Goal: Task Accomplishment & Management: Manage account settings

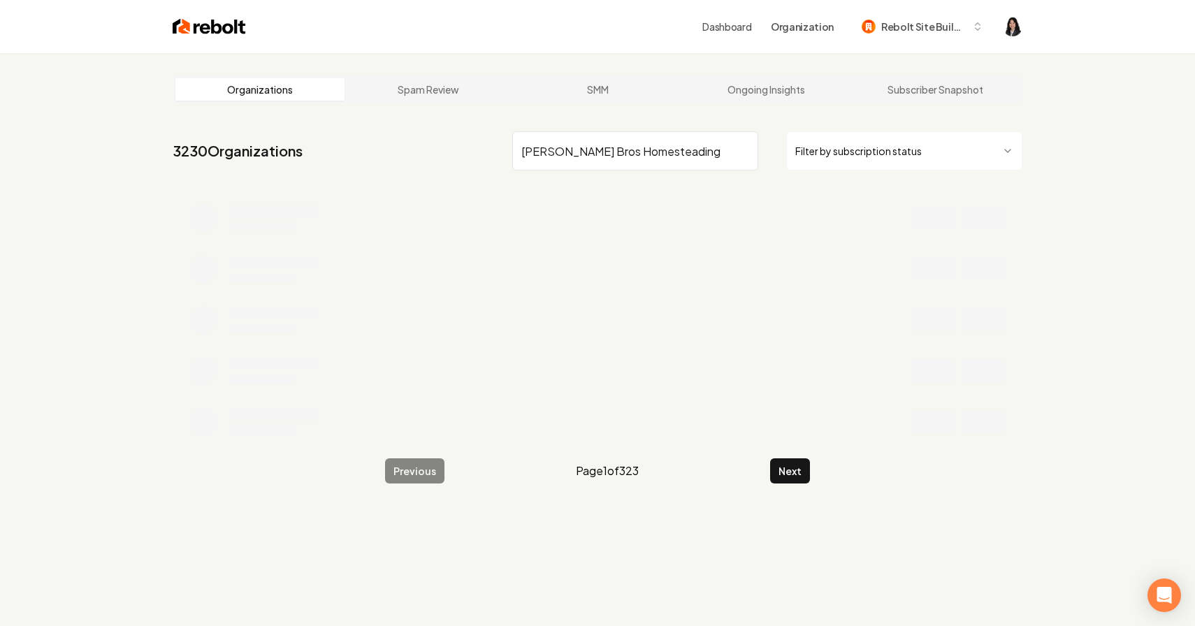
type input "[PERSON_NAME] Bros Homesteading"
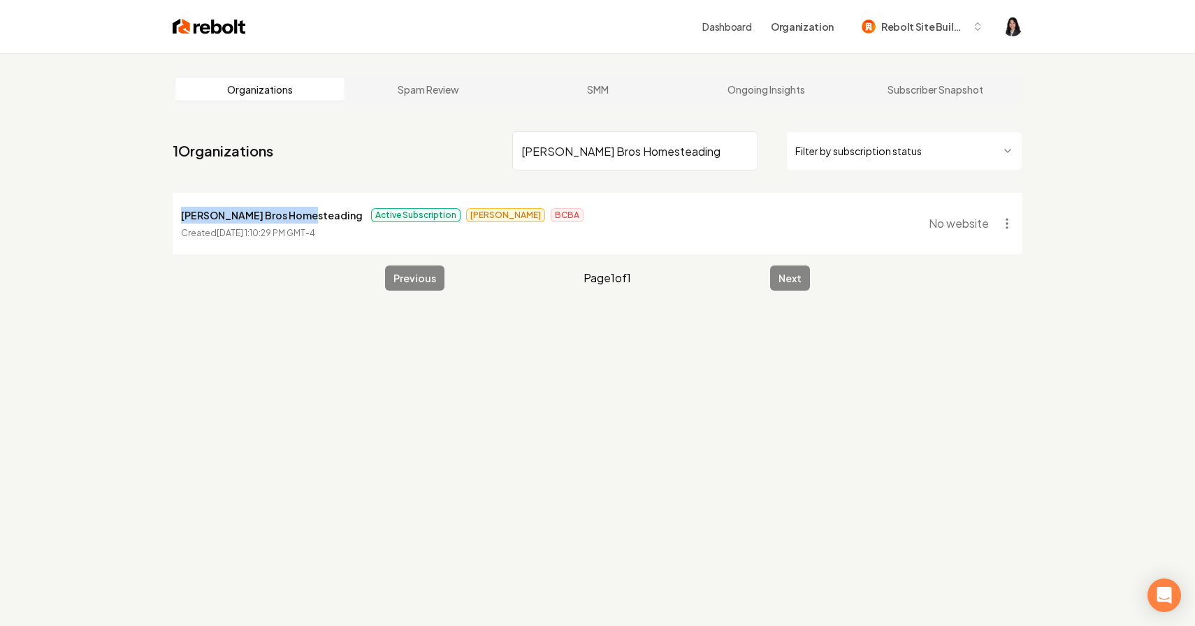
drag, startPoint x: 303, startPoint y: 215, endPoint x: 145, endPoint y: 216, distance: 157.2
click at [145, 216] on div "Organizations Spam Review SMM Ongoing Insights Subscriber Snapshot 1 Organizati…" at bounding box center [597, 366] width 1195 height 626
copy p "[PERSON_NAME] Bros Homesteading"
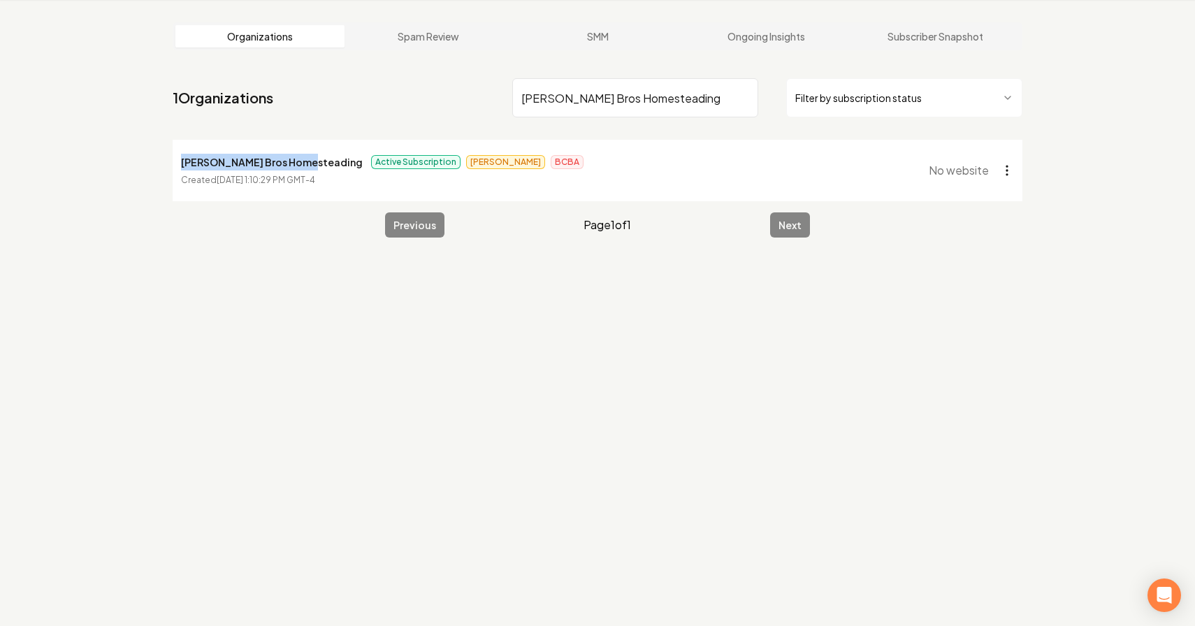
click at [1009, 173] on html "Dashboard Organization Rebolt Site Builder Organizations Spam Review SMM Ongoin…" at bounding box center [597, 260] width 1195 height 626
click at [948, 294] on link "View in Stripe" at bounding box center [973, 291] width 89 height 22
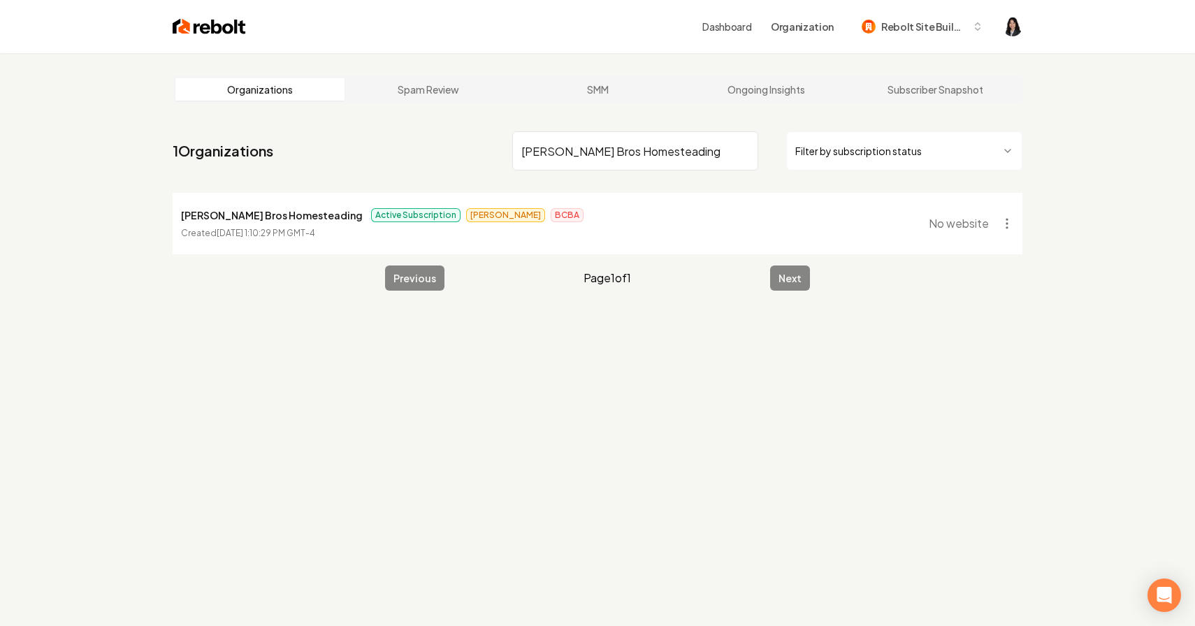
click at [939, 210] on li "Duffy Bros Homesteading Active Subscription James BCBA Created October 3, 2025,…" at bounding box center [598, 223] width 850 height 61
